Goal: Contribute content

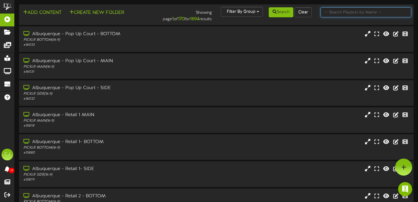
click at [337, 10] on input "text" at bounding box center [366, 12] width 91 height 10
type input "newark"
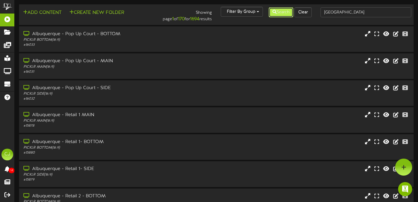
click at [286, 13] on button "Search" at bounding box center [281, 12] width 25 height 10
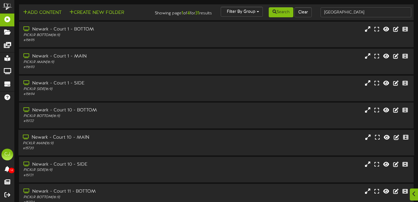
scroll to position [117, 0]
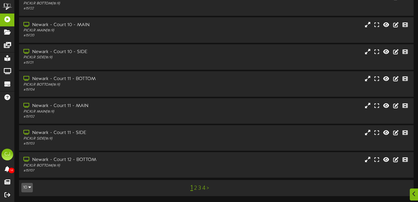
click at [204, 188] on link "4" at bounding box center [203, 188] width 3 height 6
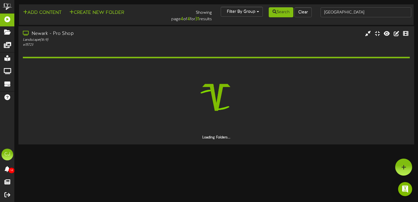
click at [90, 40] on div "Landscape ( 16:9 )" at bounding box center [101, 39] width 156 height 5
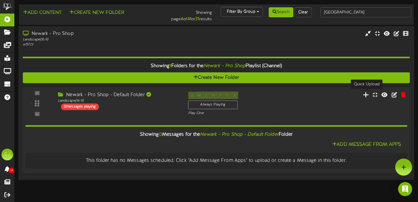
click at [365, 94] on icon at bounding box center [366, 94] width 6 height 6
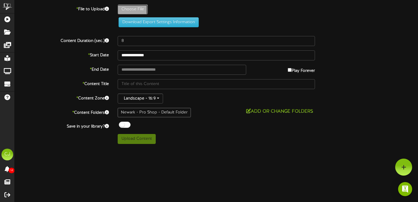
type input "**********"
type input "ComparisonSheet-RevelTV49"
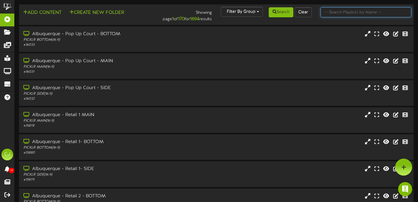
click at [340, 13] on input "text" at bounding box center [366, 12] width 91 height 10
type input "newark"
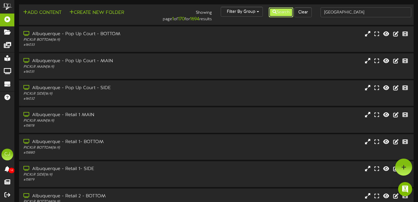
click at [286, 12] on button "Search" at bounding box center [281, 12] width 25 height 10
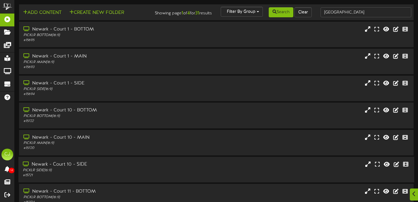
scroll to position [117, 0]
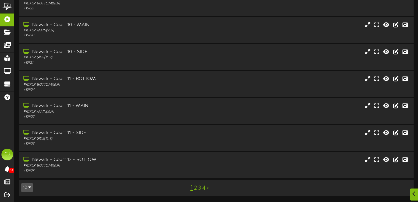
click at [203, 188] on link "4" at bounding box center [203, 188] width 3 height 6
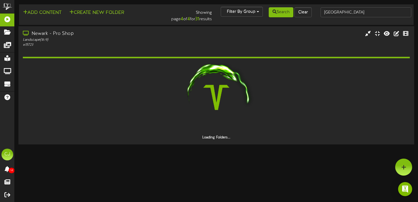
click at [69, 34] on div "Newark - Pro Shop" at bounding box center [101, 33] width 156 height 7
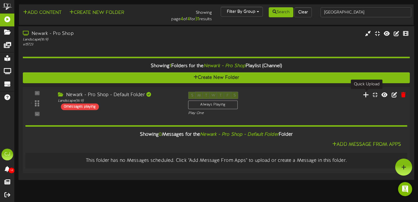
click at [369, 95] on icon at bounding box center [366, 94] width 6 height 6
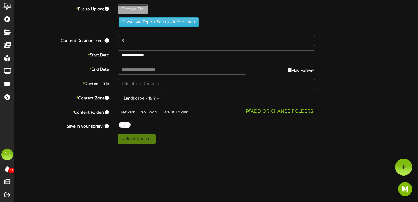
type input "**********"
type input "ComparisonSheet-RevelTV48"
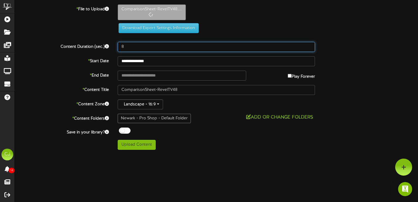
click at [130, 48] on input "8" at bounding box center [216, 47] width 197 height 10
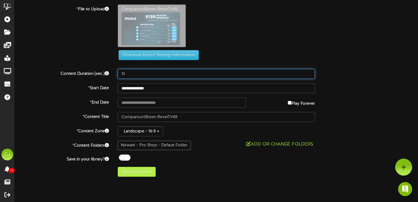
type input "15"
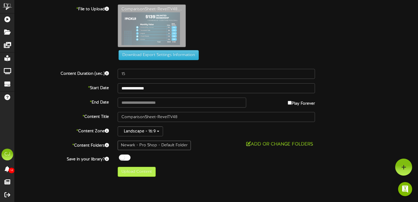
click at [140, 147] on div "Newark - Pro Shop - Default Folder" at bounding box center [154, 145] width 73 height 9
click at [147, 175] on button "Upload Content" at bounding box center [137, 172] width 38 height 10
type input "**********"
